Goal: Information Seeking & Learning: Learn about a topic

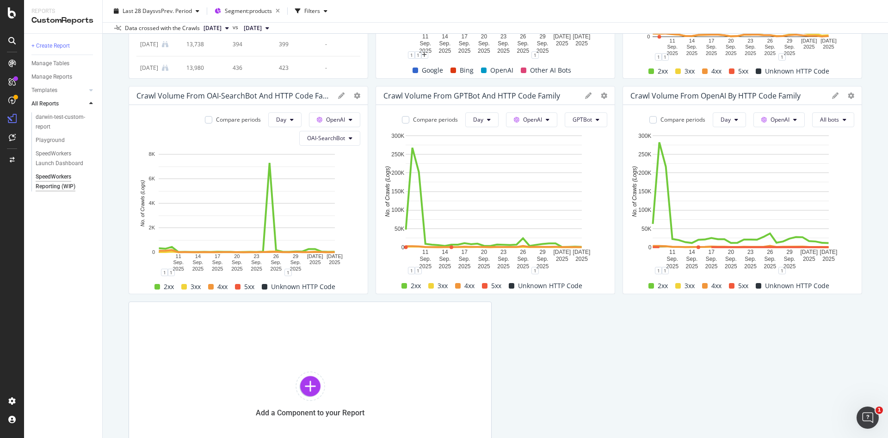
scroll to position [239, 0]
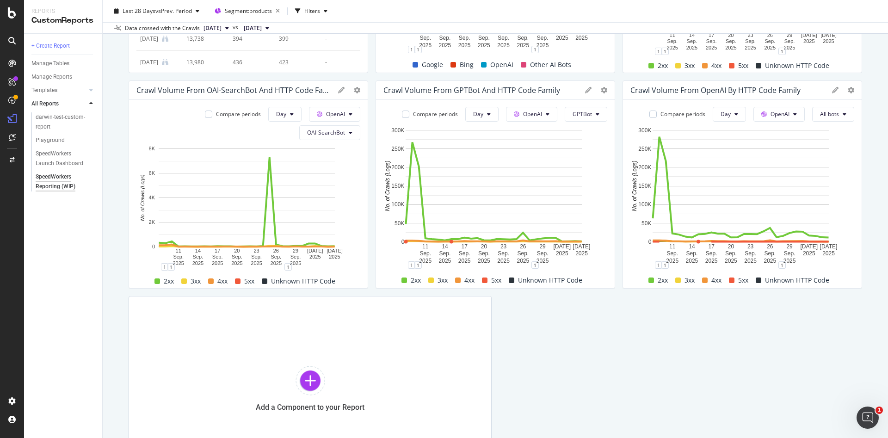
click at [585, 90] on icon at bounding box center [588, 90] width 6 height 6
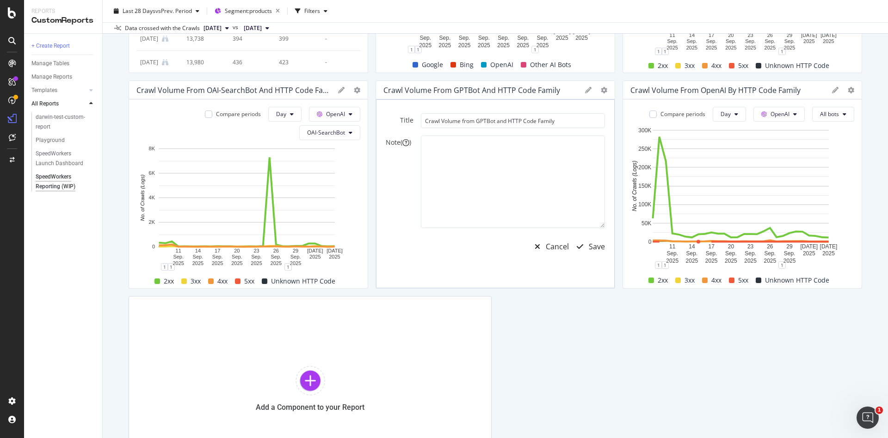
click at [585, 90] on icon at bounding box center [588, 90] width 6 height 6
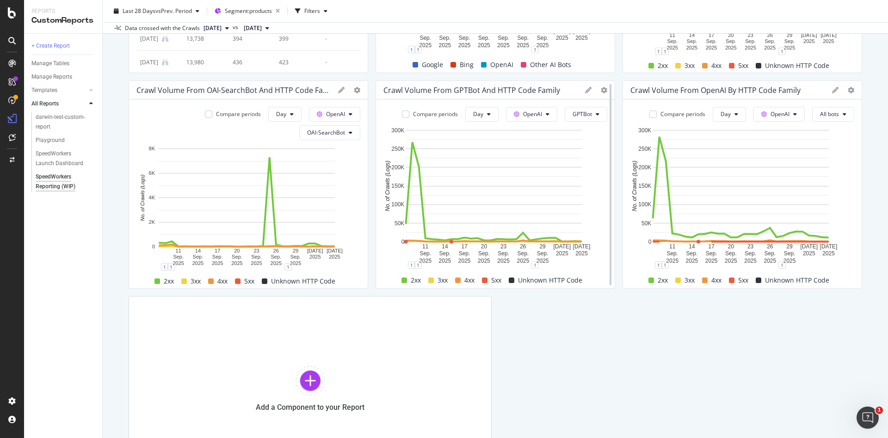
click at [606, 89] on div at bounding box center [610, 184] width 9 height 208
click at [412, 161] on rect "A chart." at bounding box center [494, 186] width 176 height 112
click at [400, 283] on div "2xx" at bounding box center [411, 280] width 27 height 11
click at [404, 281] on div "2xx" at bounding box center [411, 280] width 27 height 11
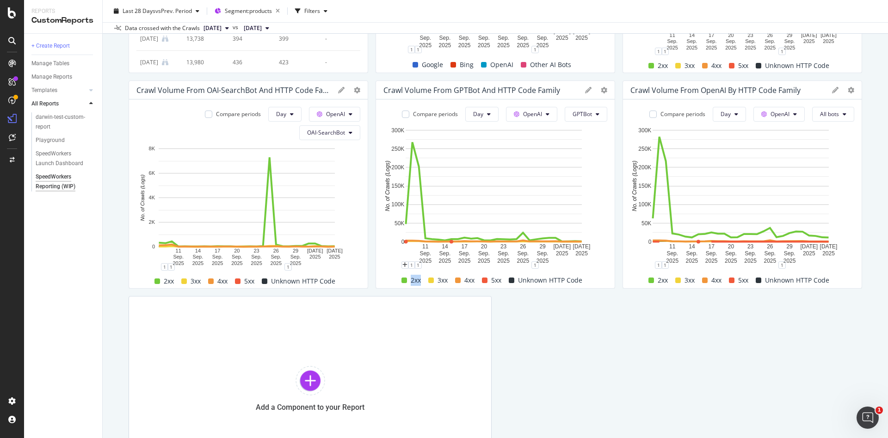
click at [404, 281] on div "2xx" at bounding box center [411, 280] width 27 height 11
click at [407, 158] on icon "A chart." at bounding box center [494, 191] width 176 height 99
click at [473, 114] on span "Day" at bounding box center [478, 114] width 10 height 8
click at [468, 149] on span "Week" at bounding box center [475, 150] width 17 height 8
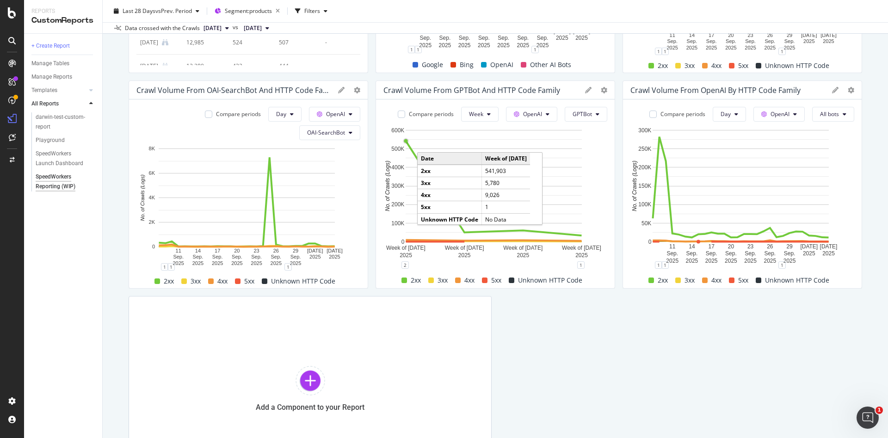
click at [406, 145] on rect "A chart." at bounding box center [494, 186] width 176 height 112
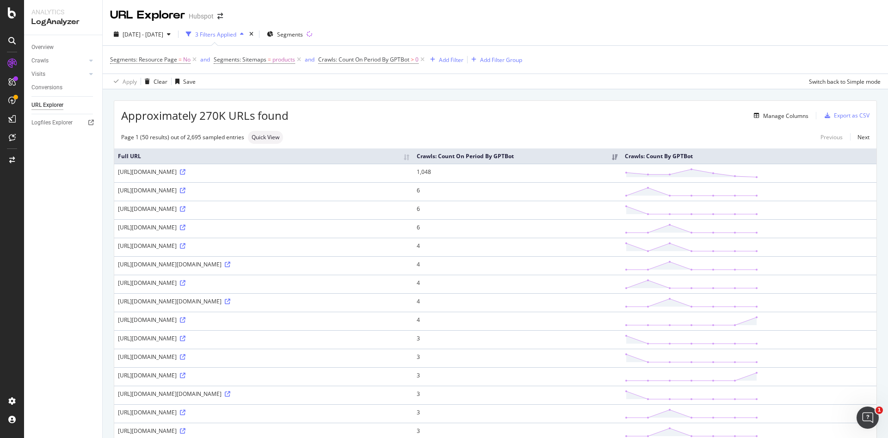
click at [621, 157] on th "Crawls: Count On Period By GPTBot" at bounding box center [517, 155] width 208 height 15
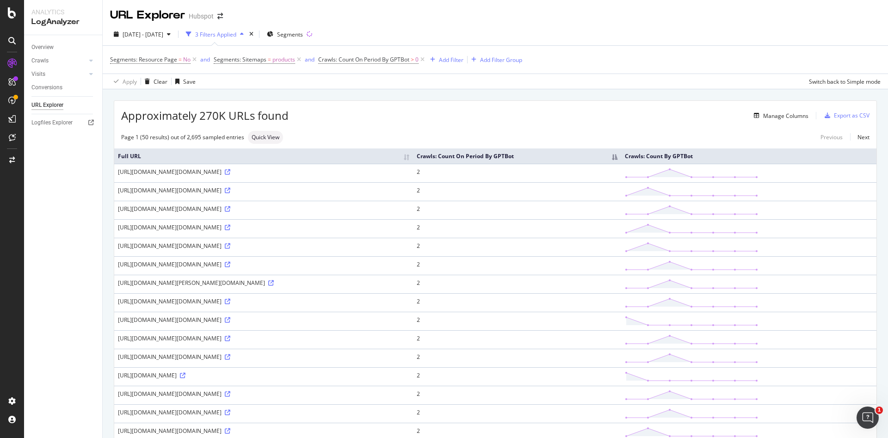
click at [621, 163] on th "Crawls: Count On Period By GPTBot" at bounding box center [517, 155] width 208 height 15
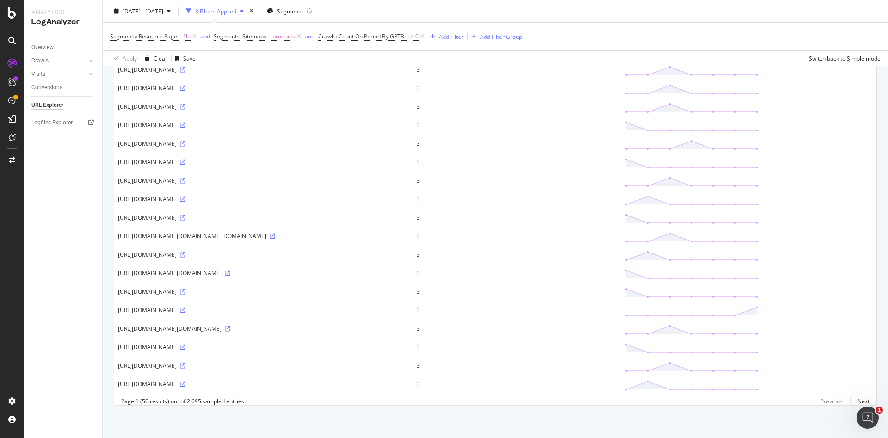
scroll to position [757, 0]
click at [855, 399] on link "Next" at bounding box center [859, 400] width 19 height 13
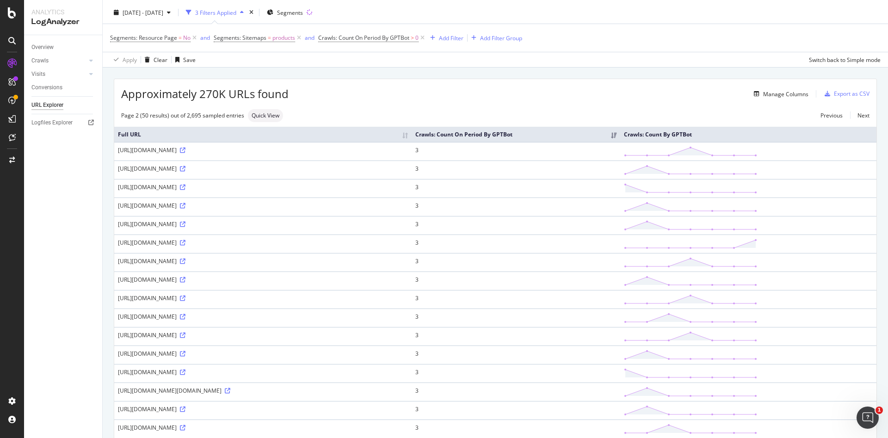
scroll to position [0, 0]
